Goal: Task Accomplishment & Management: Complete application form

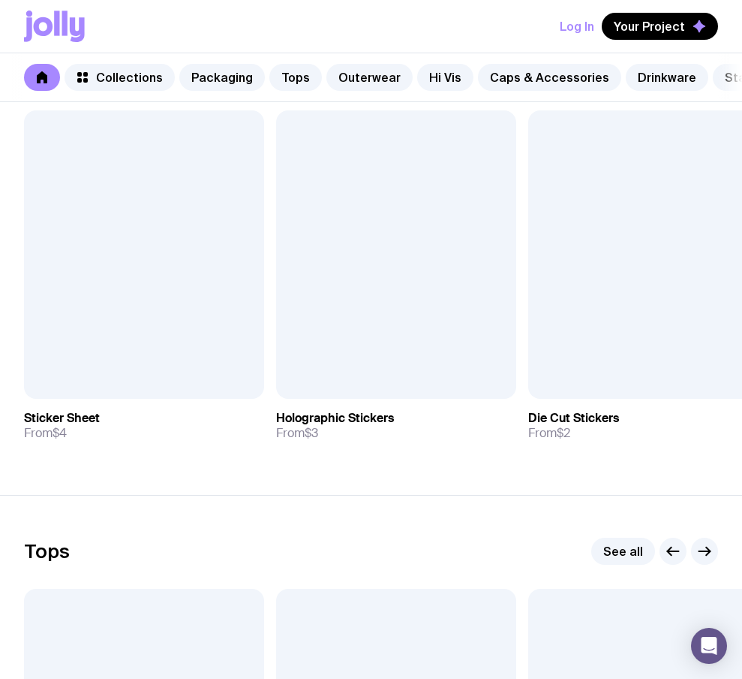
scroll to position [278, 0]
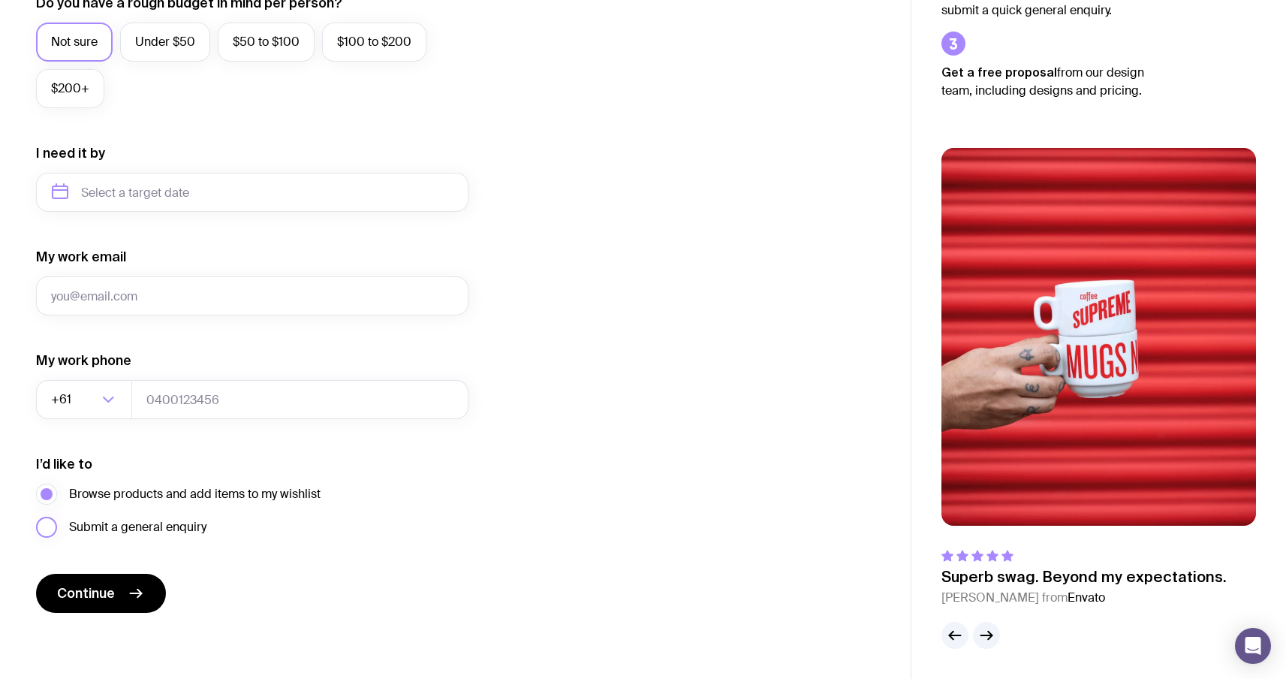
click at [191, 533] on span "Submit a general enquiry" at bounding box center [137, 527] width 137 height 18
click at [0, 0] on input "Submit a general enquiry" at bounding box center [0, 0] width 0 height 0
click at [212, 480] on div "I’d like to Browse products and add items to my wishlist Submit a general enqui…" at bounding box center [252, 496] width 432 height 83
click at [209, 483] on label "Browse products and add items to my wishlist" at bounding box center [178, 493] width 284 height 21
click at [0, 0] on input "Browse products and add items to my wishlist" at bounding box center [0, 0] width 0 height 0
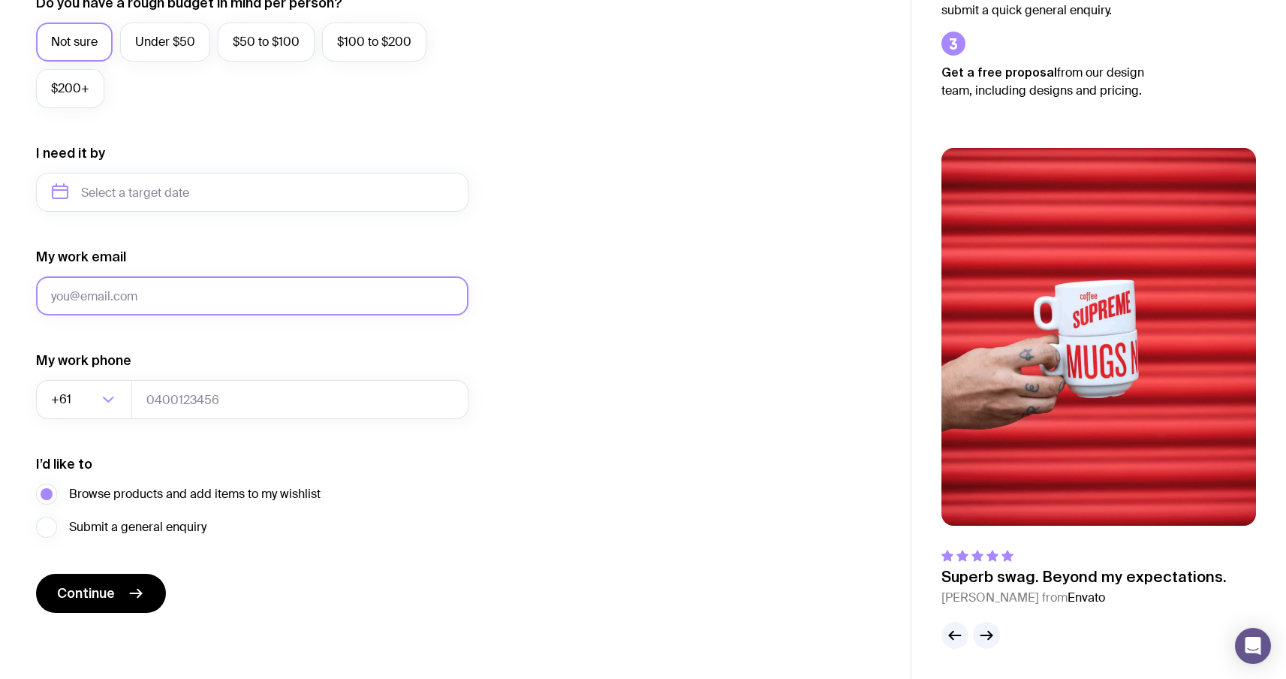
click at [170, 293] on input "My work email" at bounding box center [252, 295] width 432 height 39
type input "[EMAIL_ADDRESS][DOMAIN_NAME]"
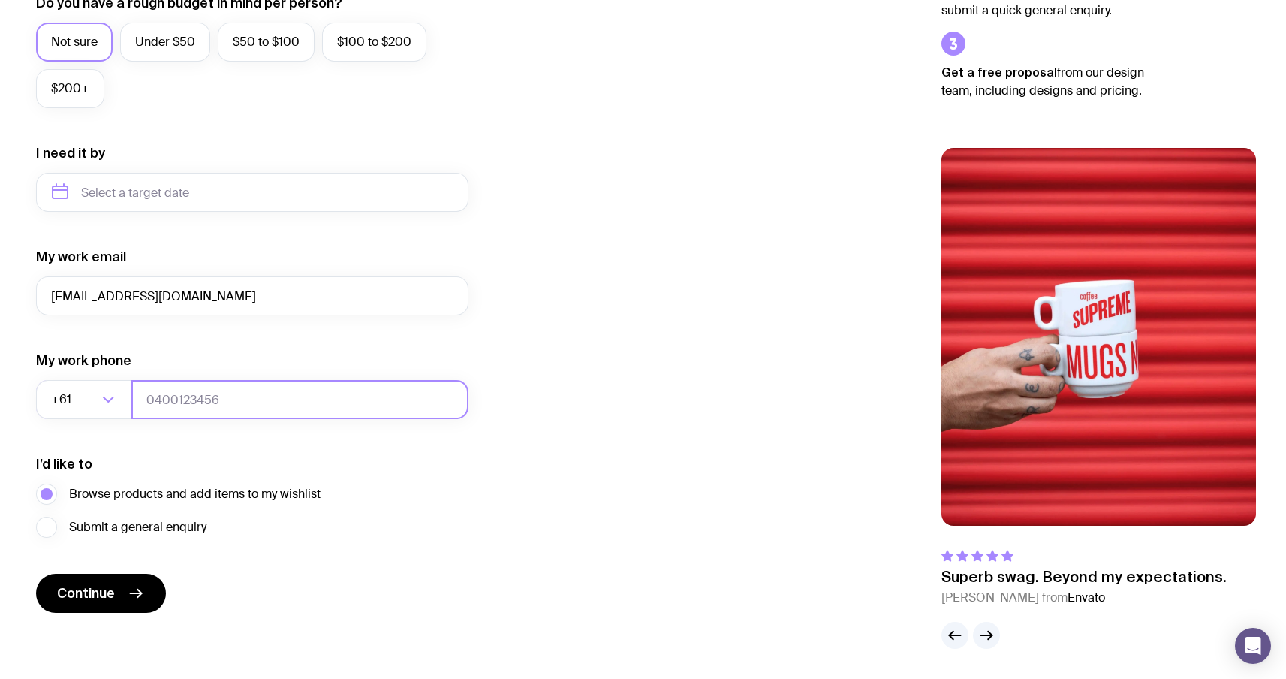
click at [229, 408] on input "tel" at bounding box center [299, 399] width 337 height 39
type input "0664130449"
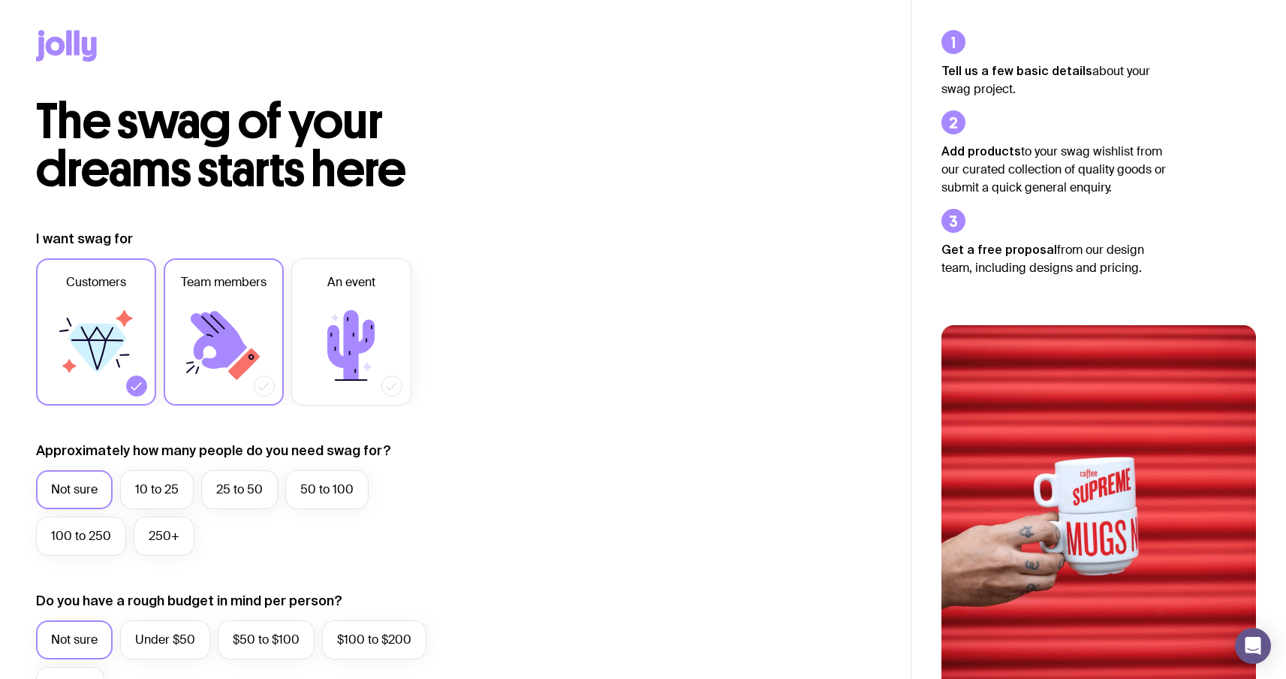
click at [233, 326] on icon at bounding box center [224, 345] width 90 height 90
click at [0, 0] on input "Team members" at bounding box center [0, 0] width 0 height 0
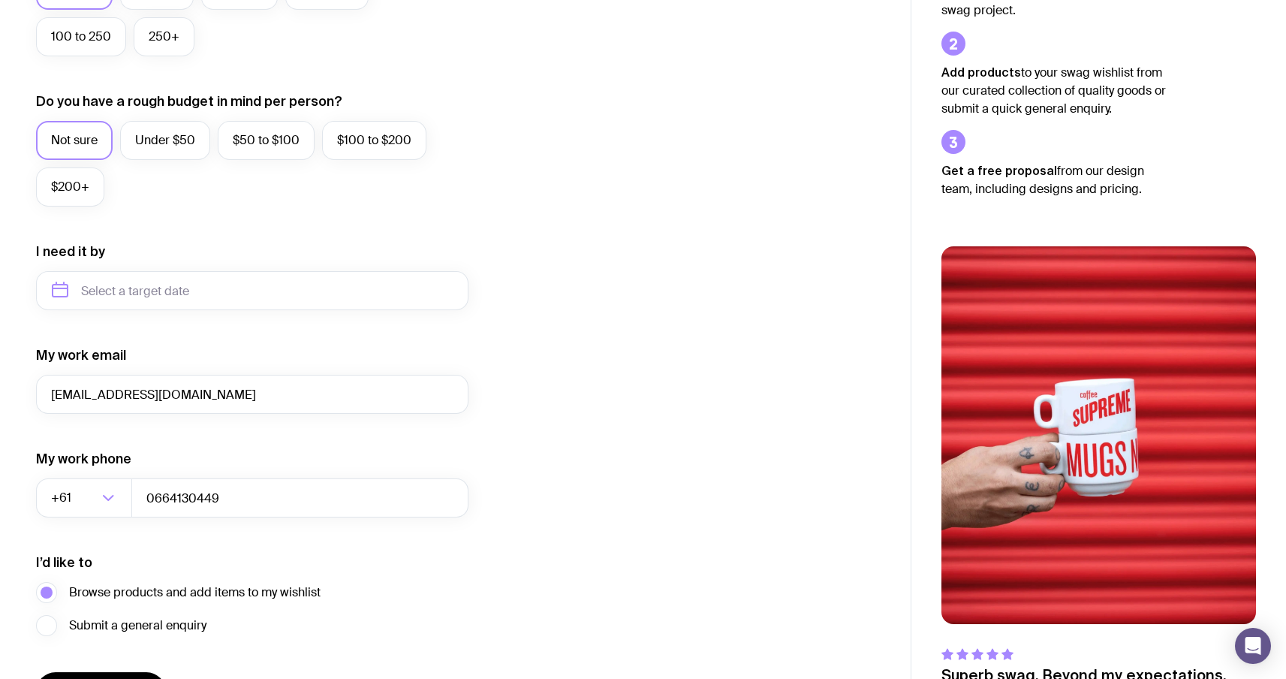
scroll to position [597, 0]
